Goal: Task Accomplishment & Management: Manage account settings

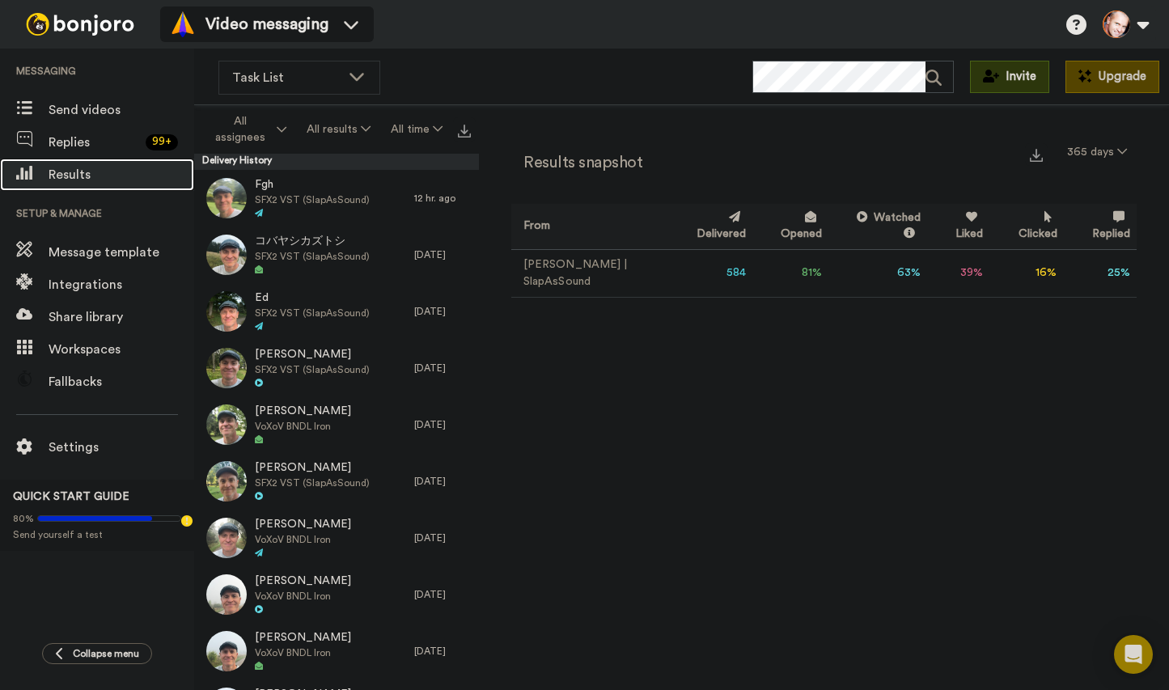
click at [70, 176] on span "Results" at bounding box center [122, 174] width 146 height 19
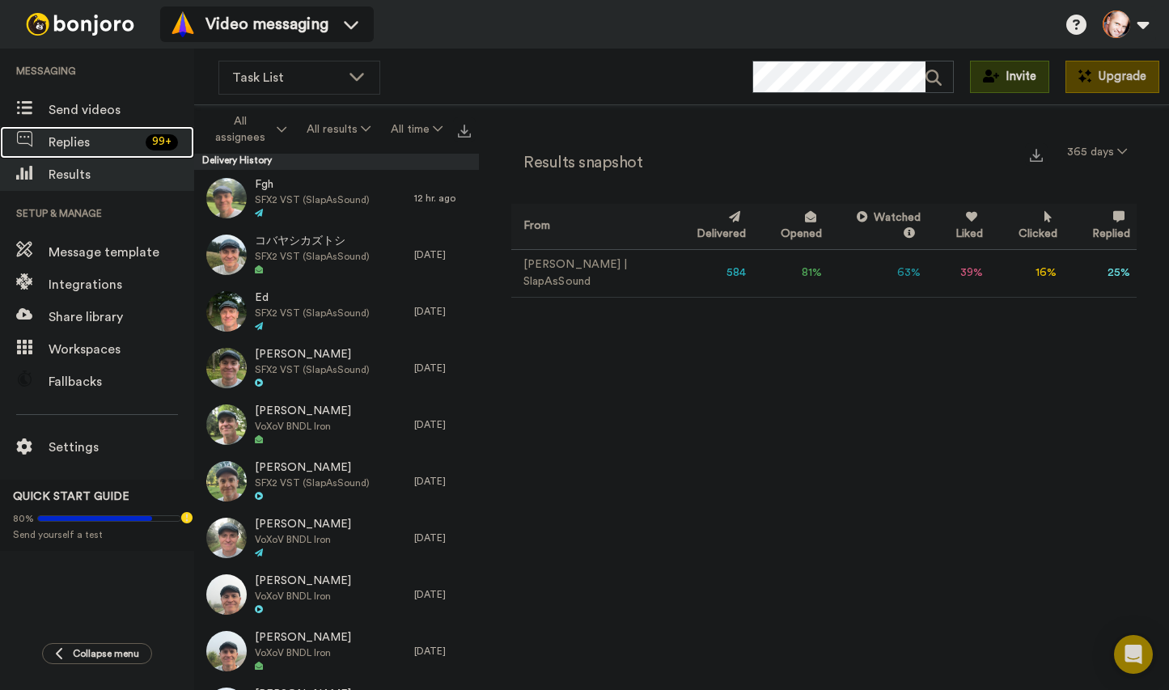
click at [78, 142] on span "Replies" at bounding box center [94, 142] width 91 height 19
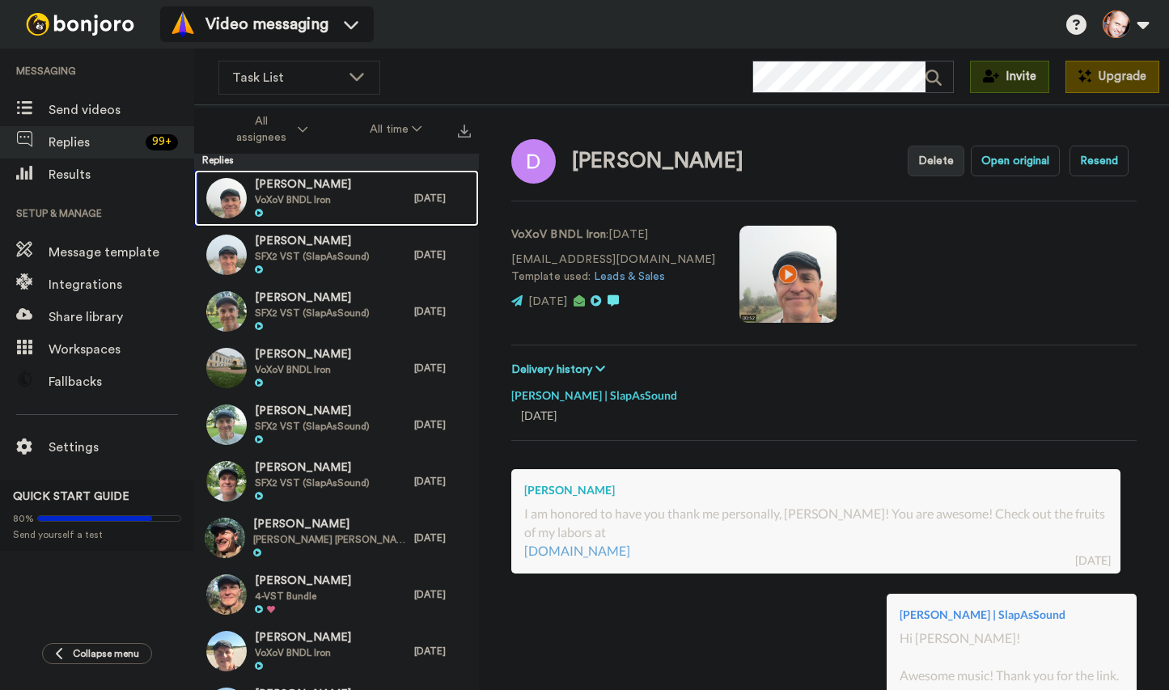
click at [318, 194] on span "VoXoV BNDL Iron" at bounding box center [303, 199] width 96 height 13
click at [282, 199] on span "VoXoV BNDL Iron" at bounding box center [303, 199] width 96 height 13
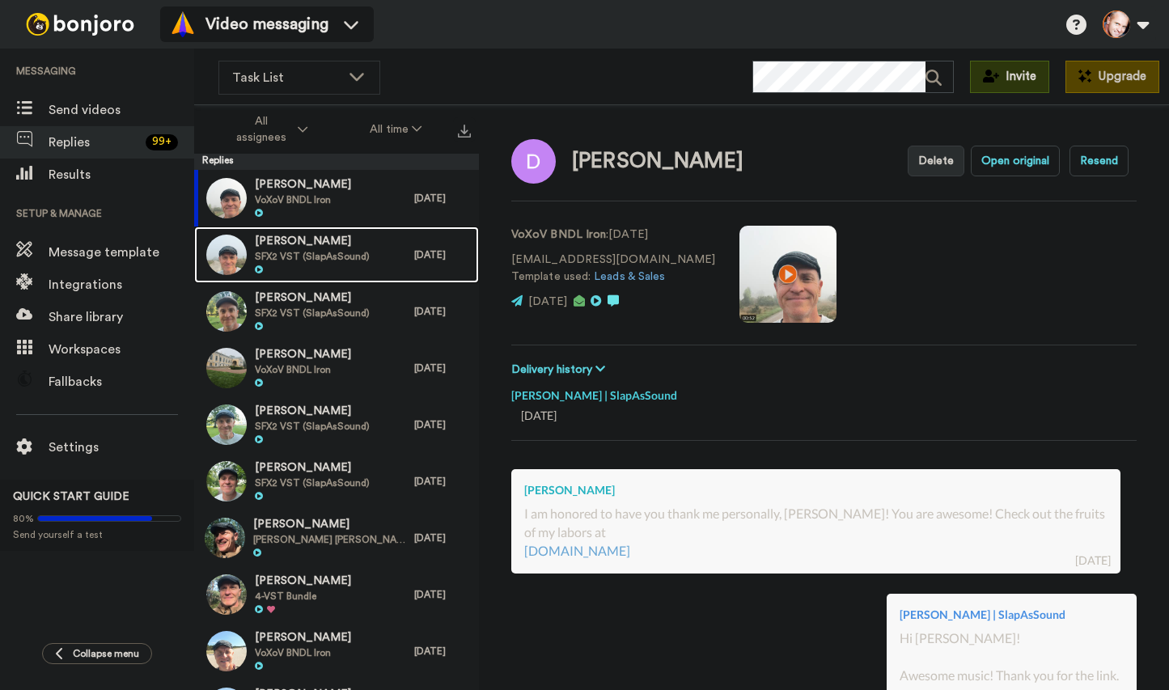
click at [287, 239] on span "[PERSON_NAME]" at bounding box center [312, 242] width 115 height 16
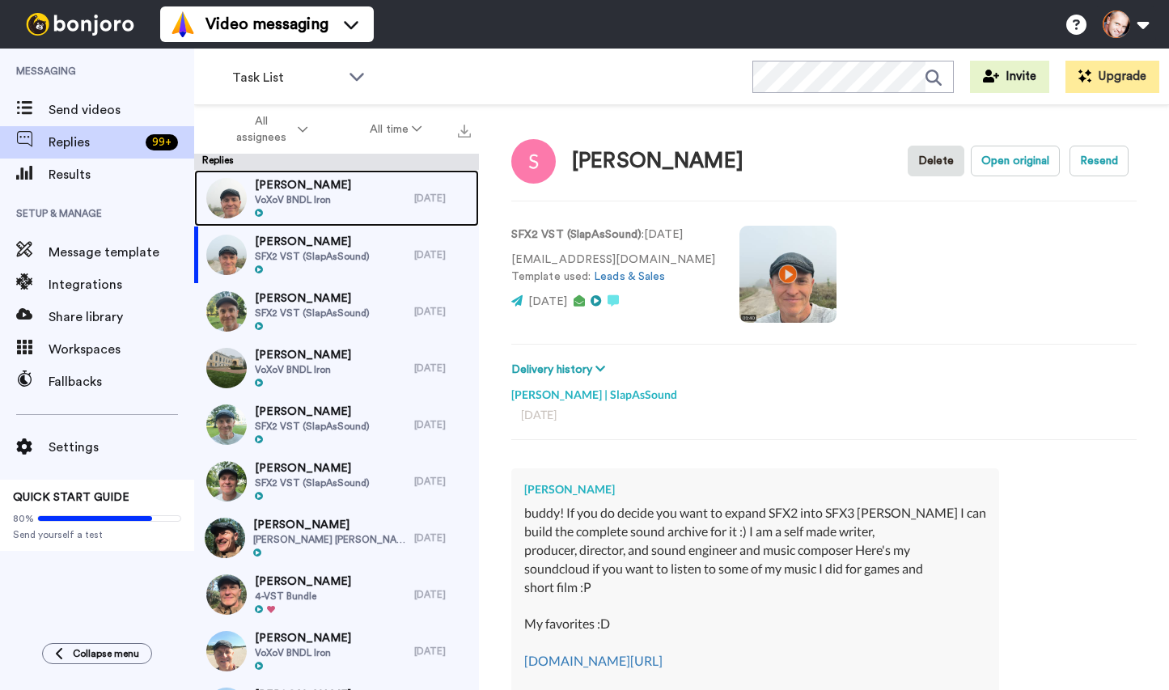
click at [303, 192] on span "[PERSON_NAME]" at bounding box center [303, 185] width 96 height 16
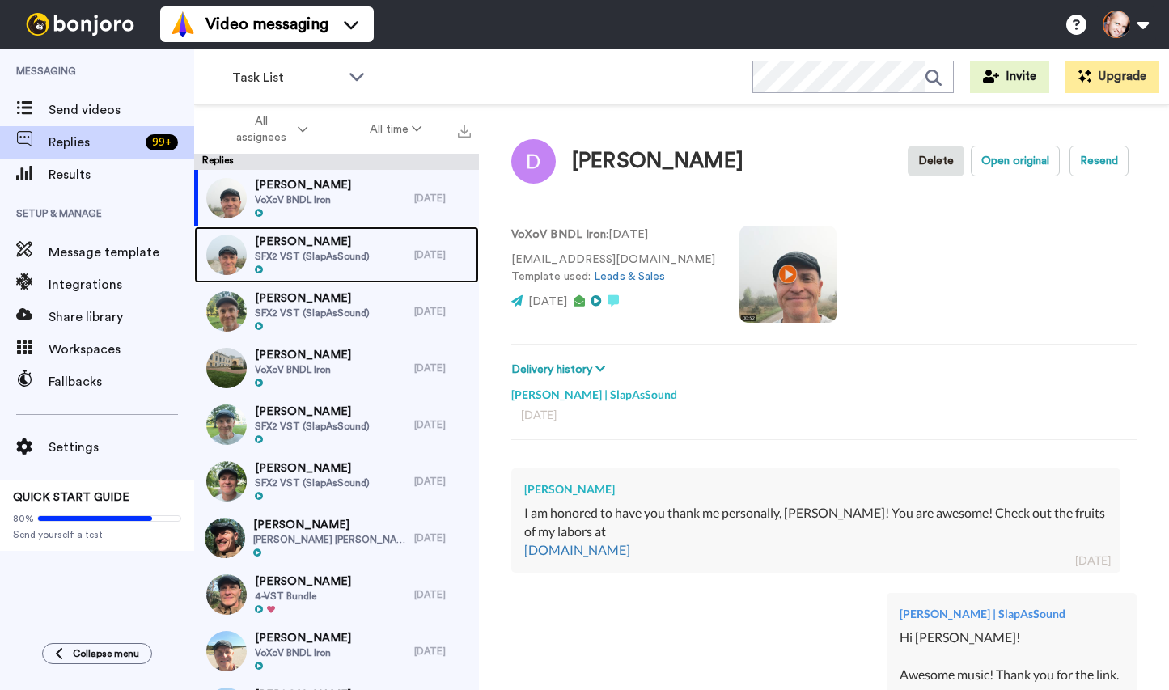
drag, startPoint x: 310, startPoint y: 240, endPoint x: 319, endPoint y: 278, distance: 39.1
click at [310, 241] on span "[PERSON_NAME]" at bounding box center [312, 242] width 115 height 16
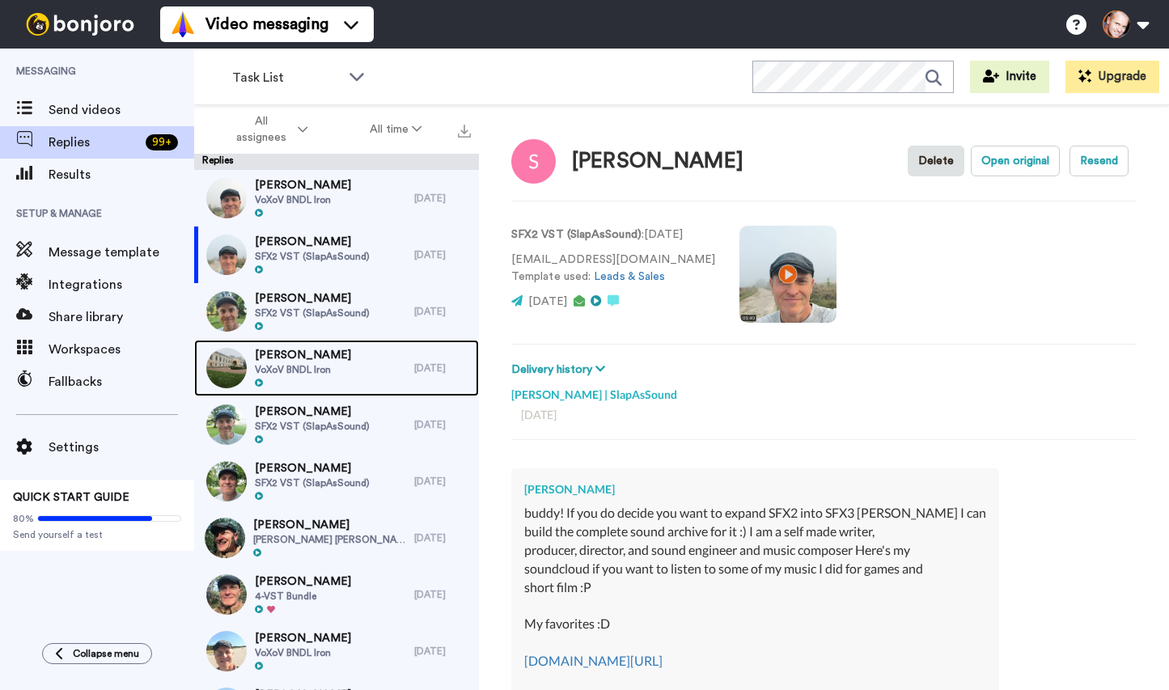
click at [315, 354] on span "[PERSON_NAME]" at bounding box center [303, 355] width 96 height 16
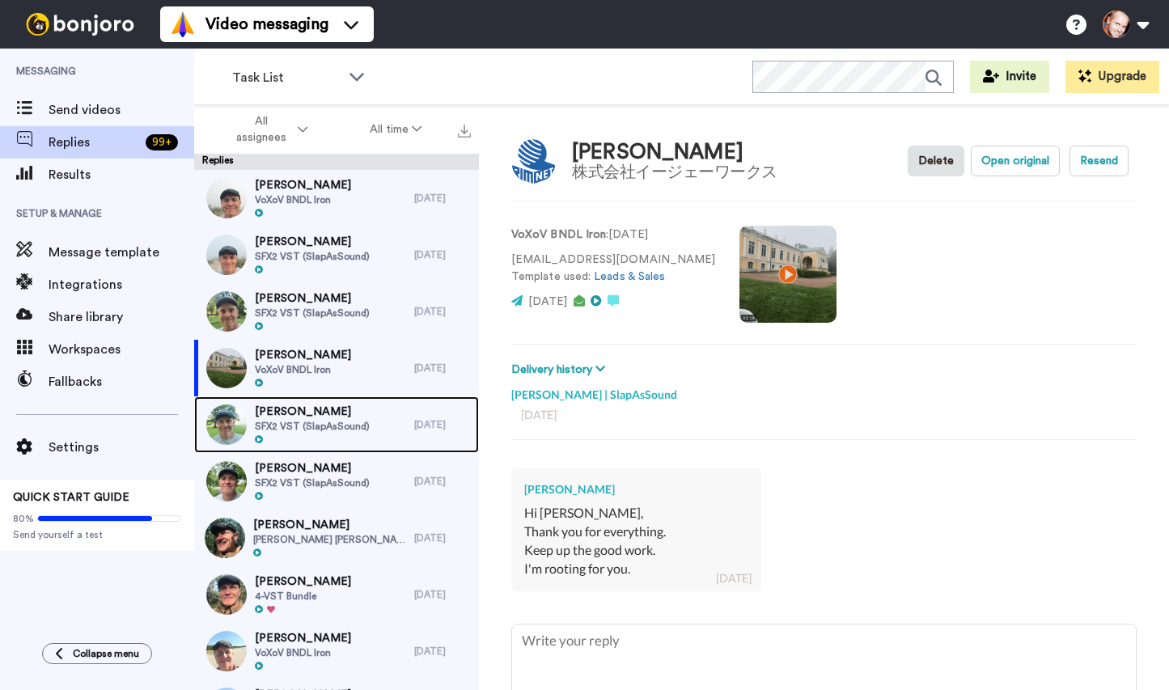
click at [318, 414] on span "[PERSON_NAME]" at bounding box center [312, 412] width 115 height 16
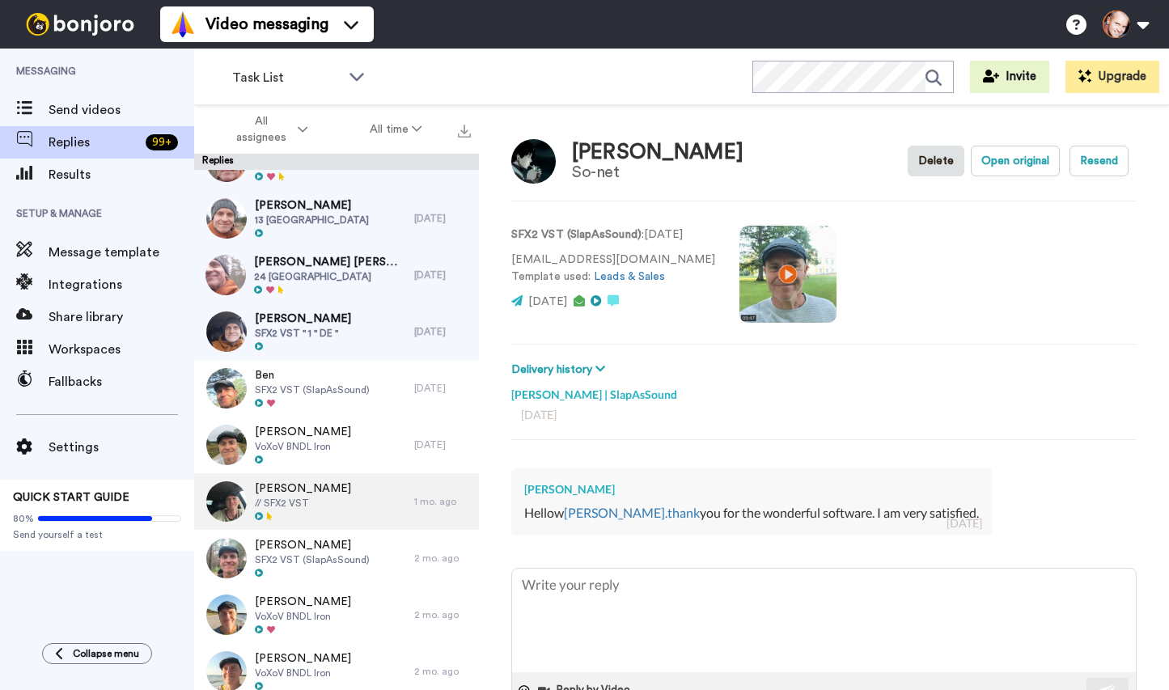
scroll to position [8938, 0]
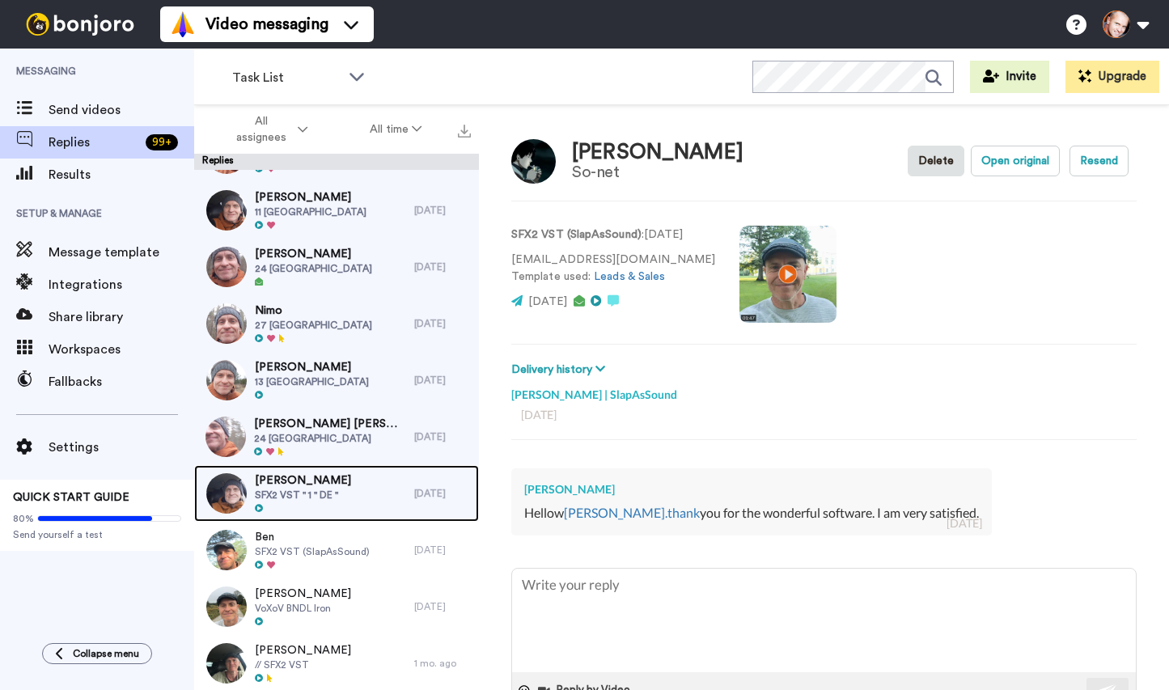
click at [317, 494] on span "SFX2 VST '' 1 '' DE ''" at bounding box center [303, 495] width 96 height 13
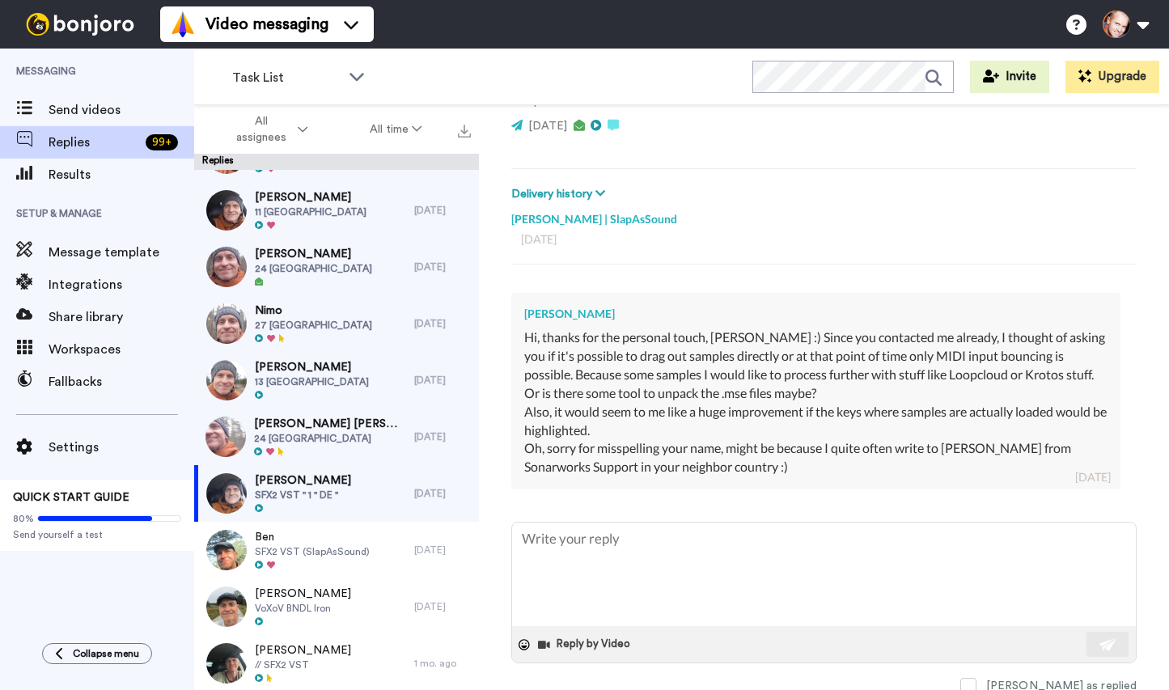
scroll to position [180, 0]
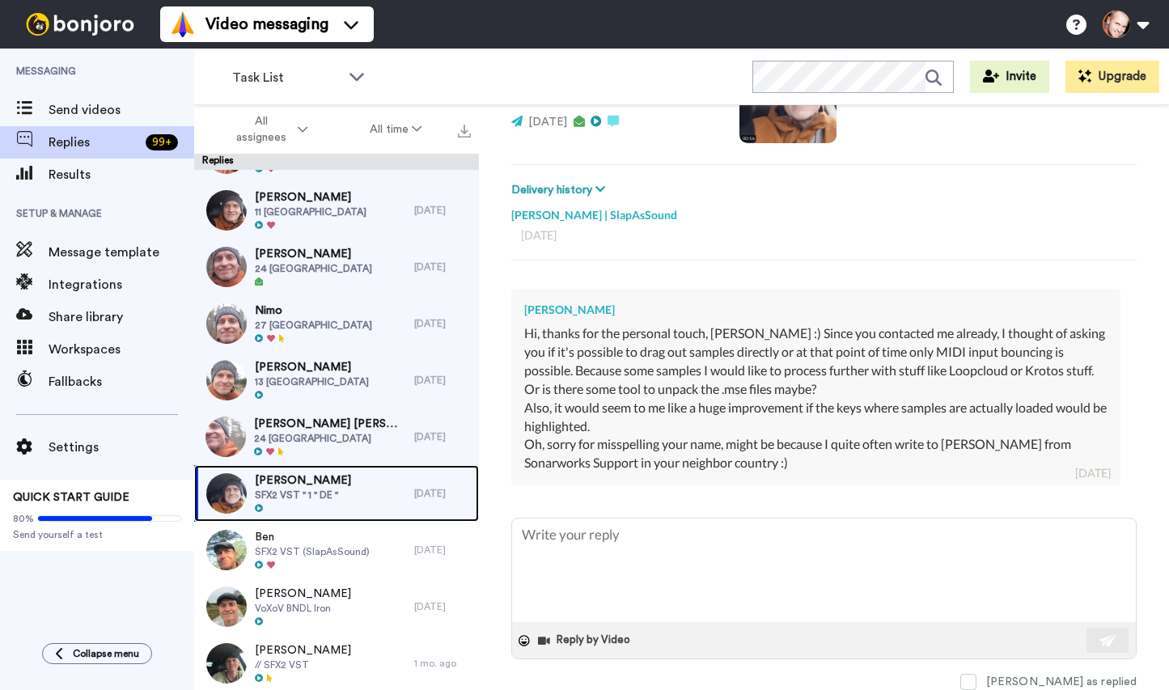
click at [316, 486] on span "Artem Meshbeyn" at bounding box center [303, 481] width 96 height 16
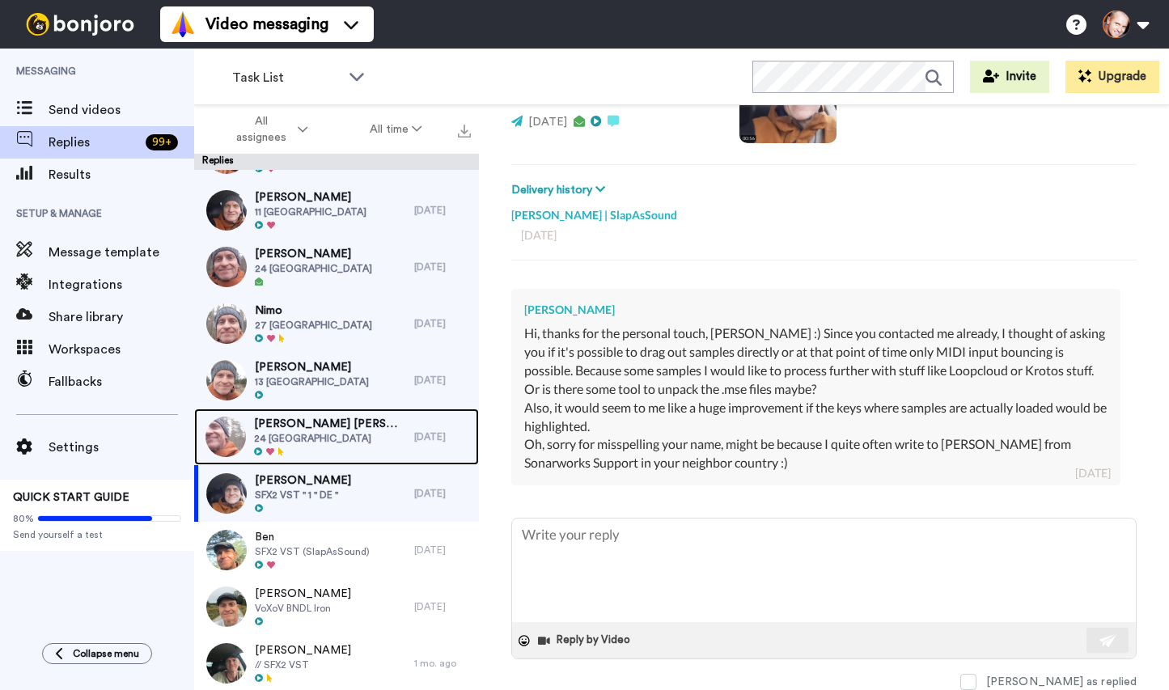
click at [313, 427] on span "Marcos Aurelio Tadeu Silva" at bounding box center [330, 424] width 152 height 16
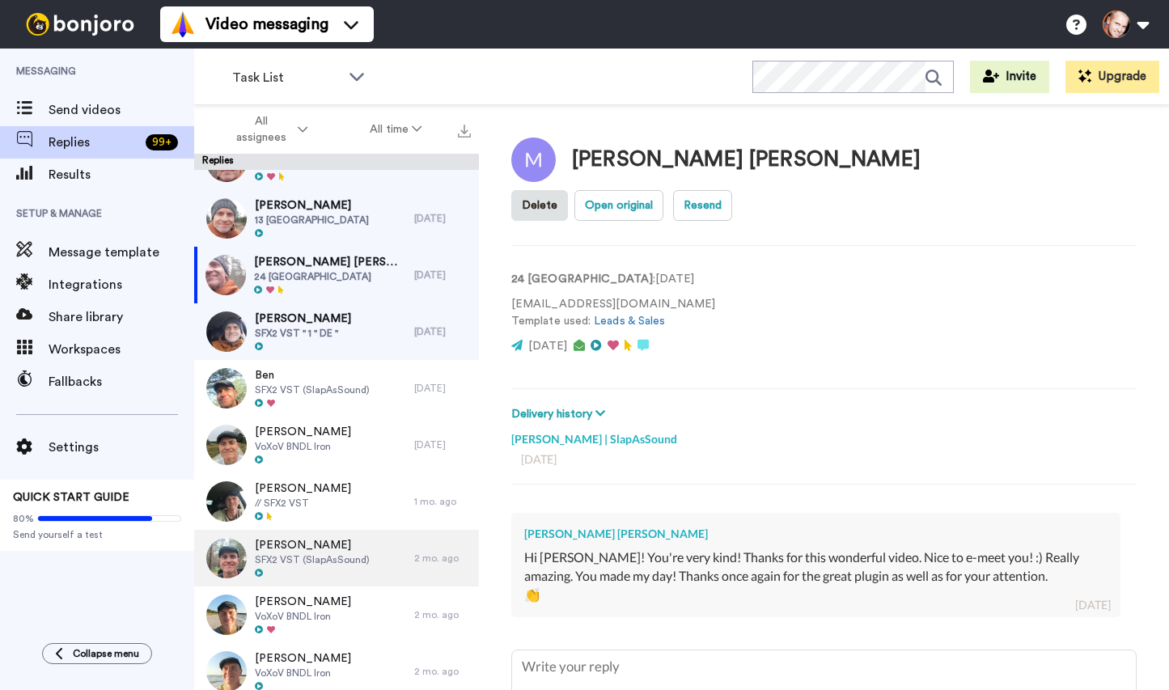
scroll to position [9019, 0]
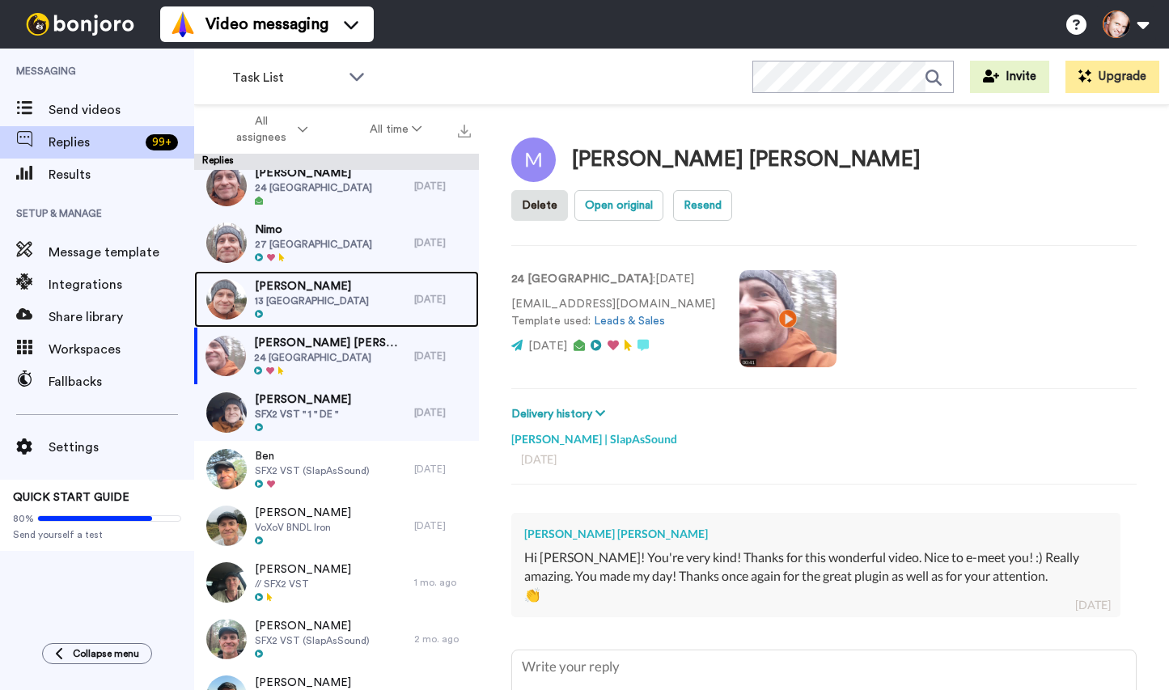
click at [296, 286] on span "Petr Larysh" at bounding box center [312, 286] width 114 height 16
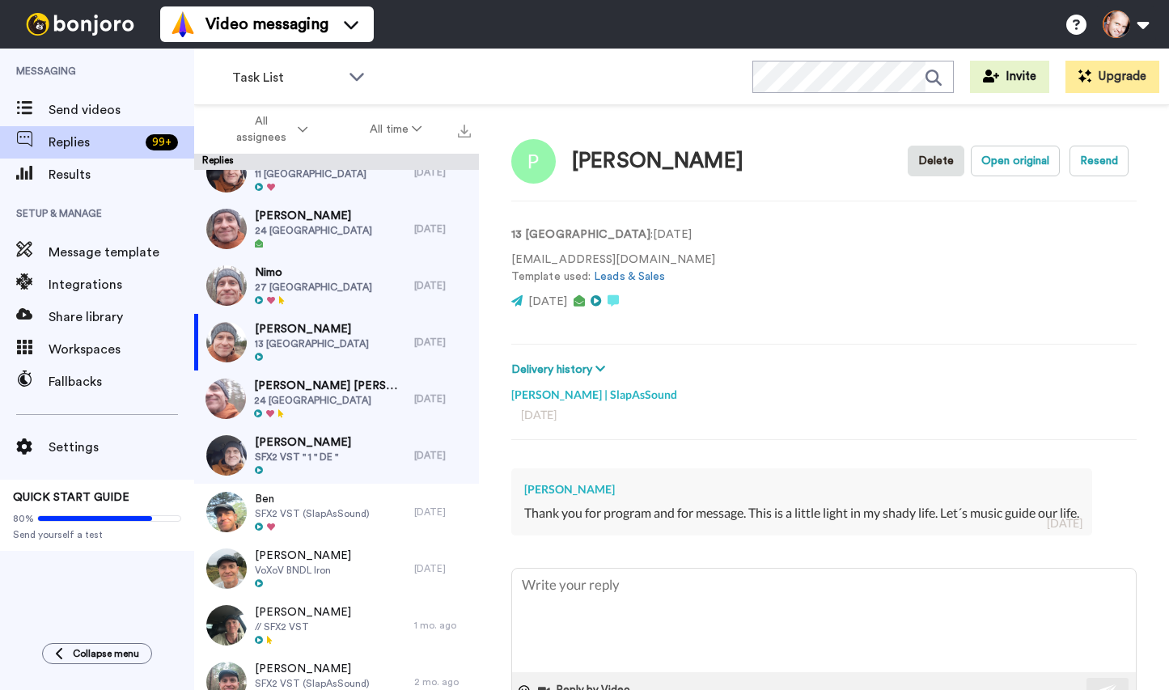
scroll to position [8938, 0]
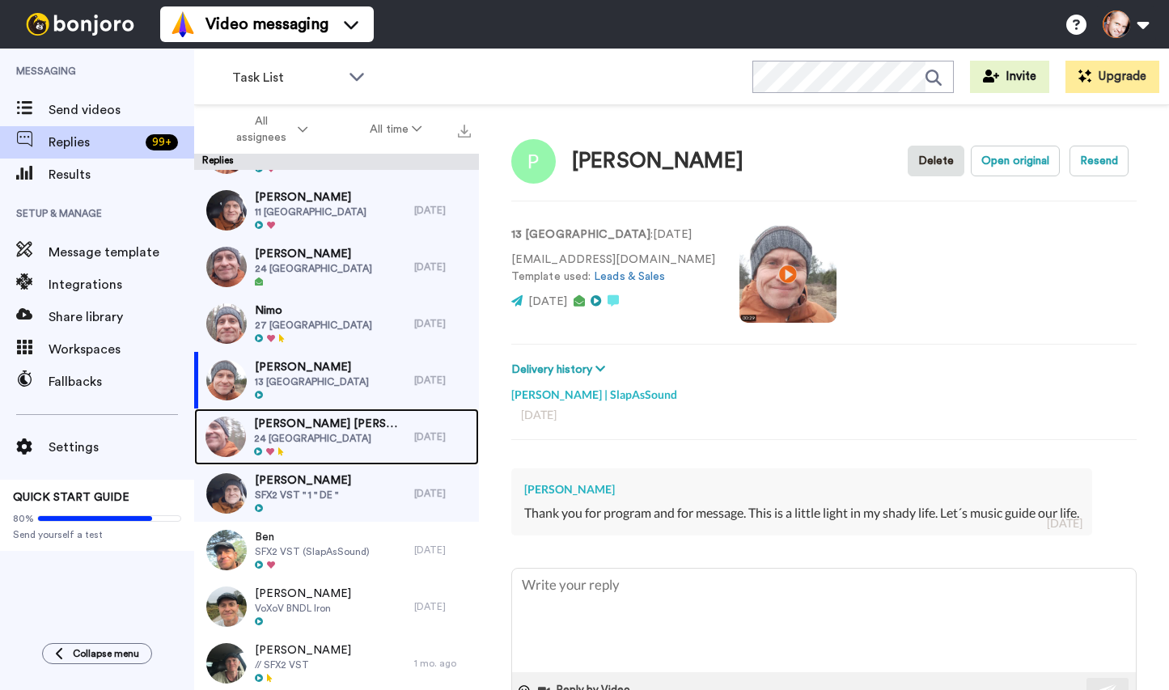
click at [324, 427] on span "Marcos Aurelio Tadeu Silva" at bounding box center [330, 424] width 152 height 16
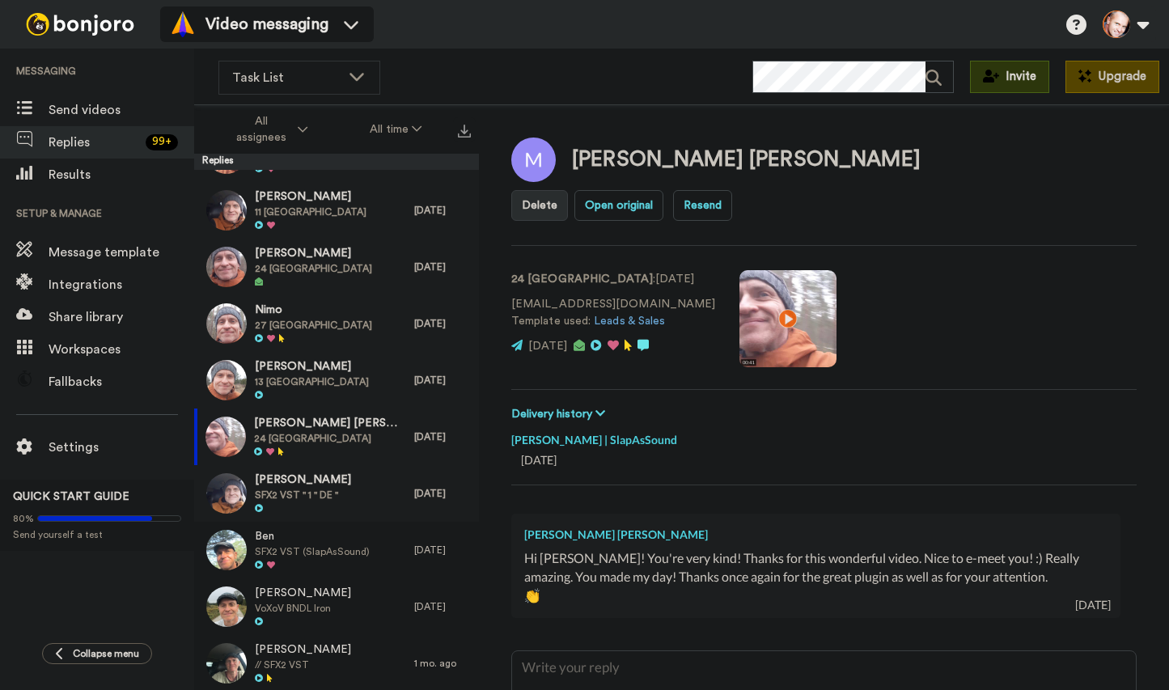
type textarea "x"
